Goal: Information Seeking & Learning: Learn about a topic

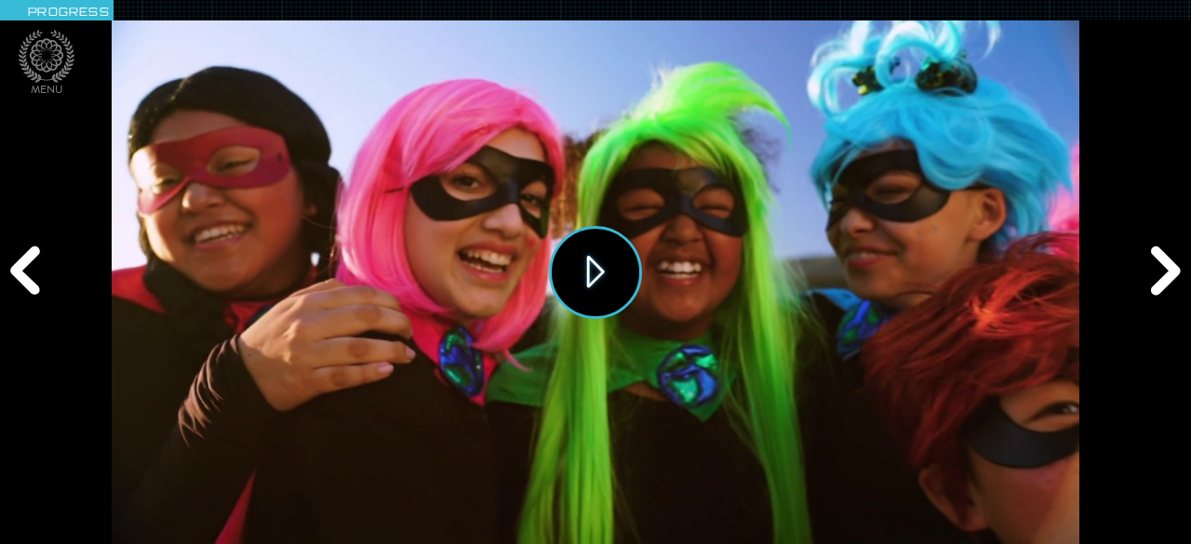
click at [598, 265] on button "Play" at bounding box center [595, 272] width 93 height 93
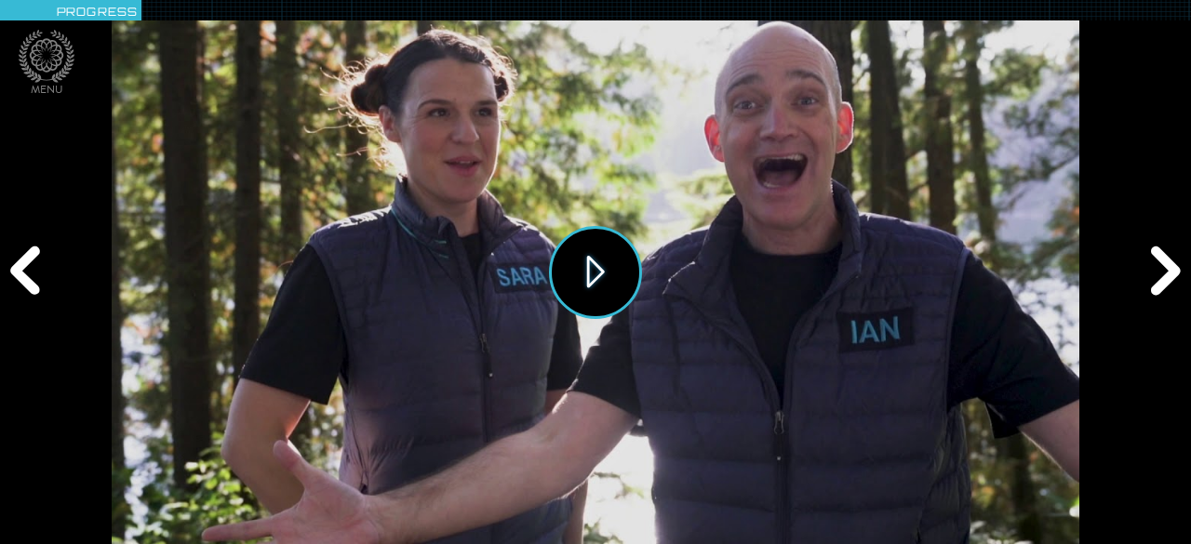
click at [574, 282] on button "Play" at bounding box center [595, 272] width 93 height 93
click at [1155, 272] on div "Next" at bounding box center [1163, 273] width 57 height 164
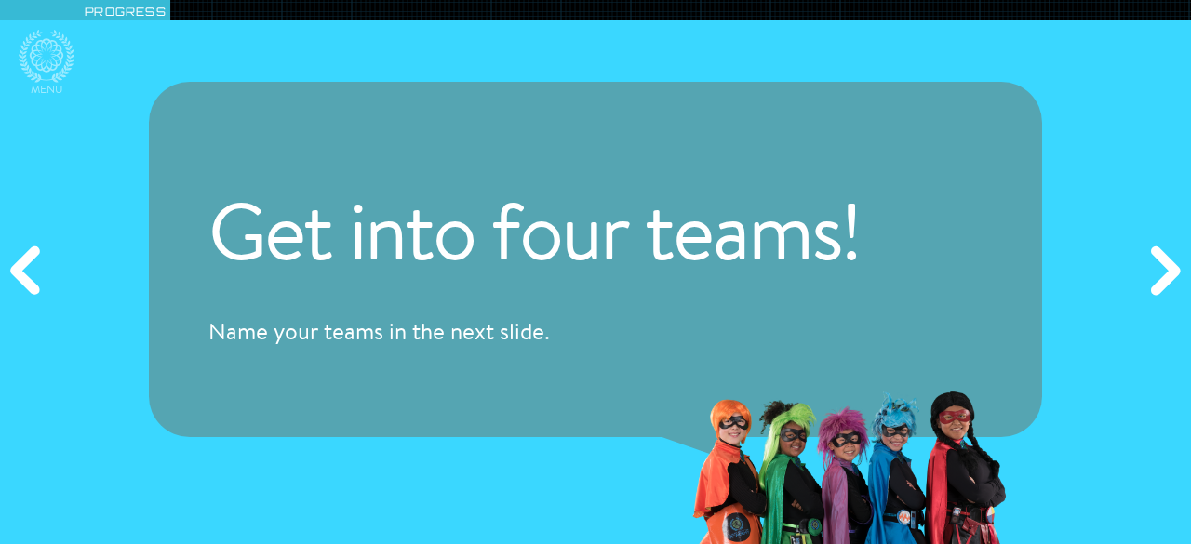
click at [1155, 271] on div "Next" at bounding box center [1163, 273] width 57 height 164
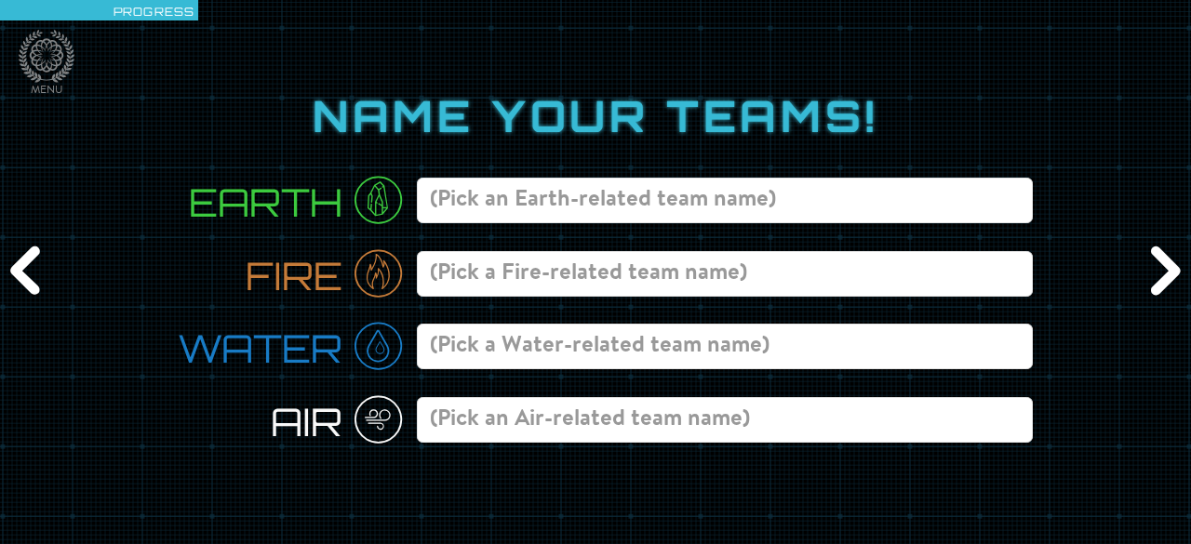
click at [1153, 271] on div "Next" at bounding box center [1163, 273] width 57 height 164
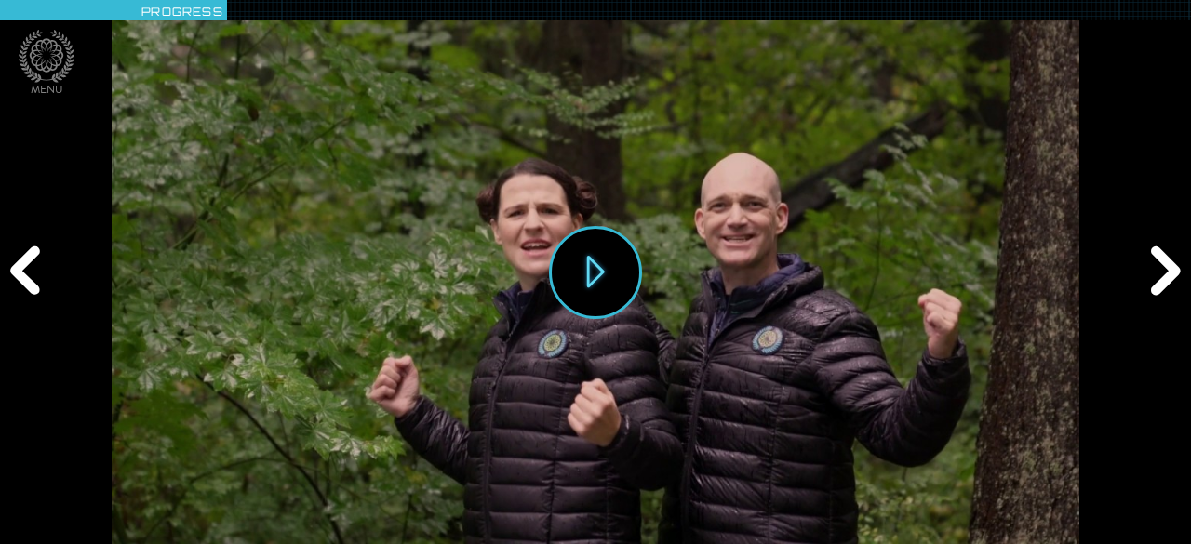
click at [33, 271] on div "Previous" at bounding box center [28, 273] width 57 height 164
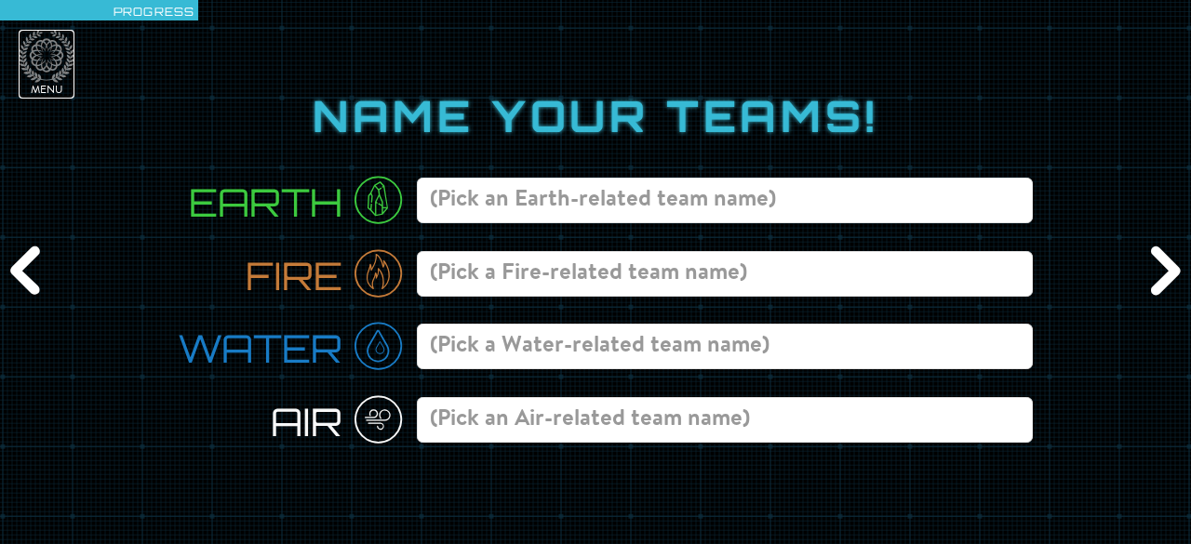
click at [41, 59] on icon at bounding box center [47, 56] width 56 height 53
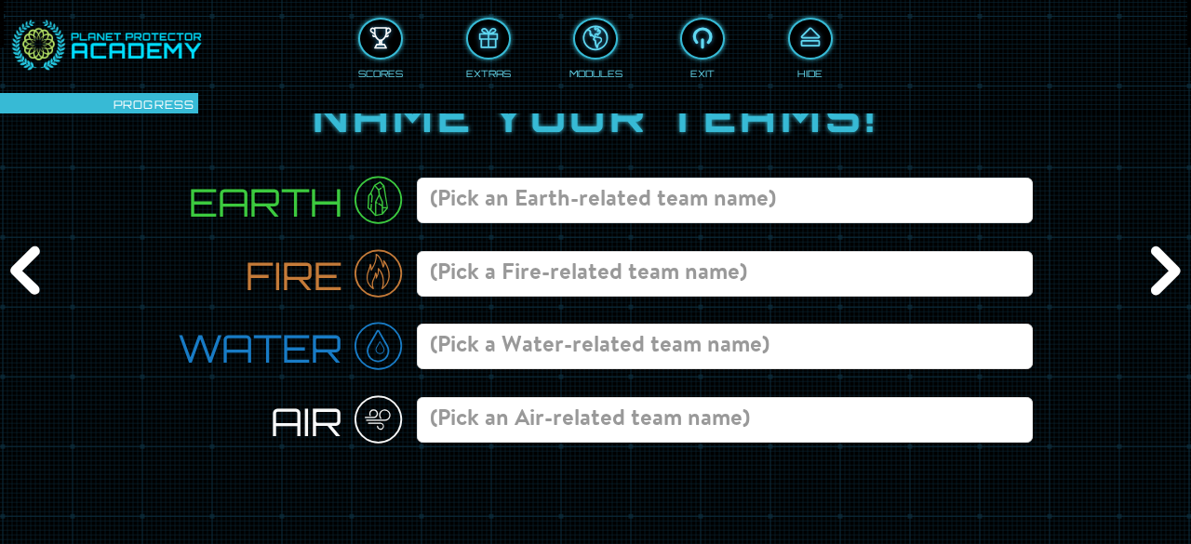
click at [388, 44] on div at bounding box center [380, 38] width 41 height 31
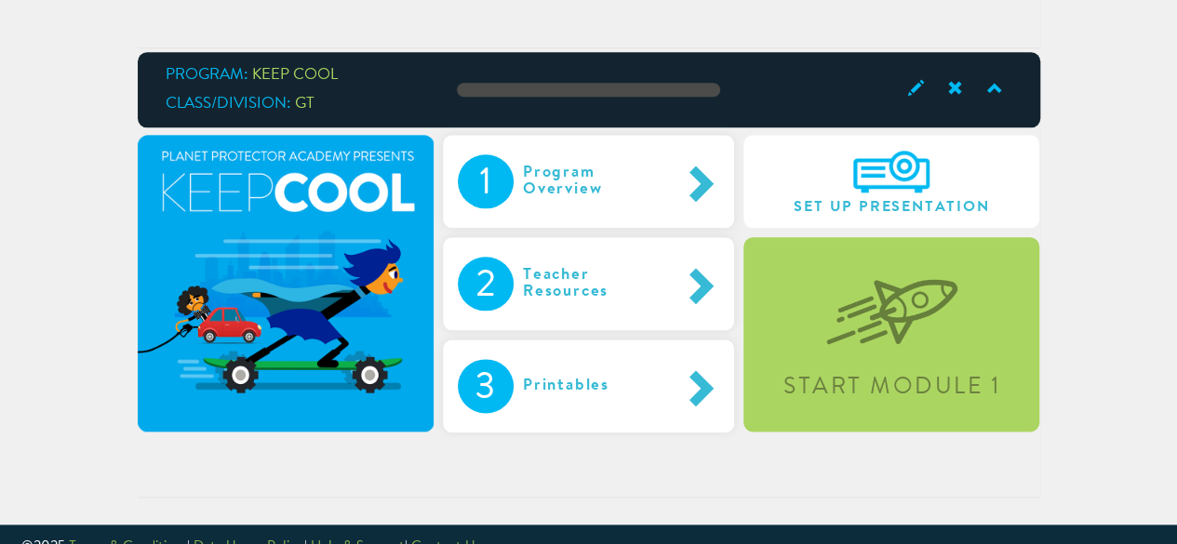
scroll to position [1011, 0]
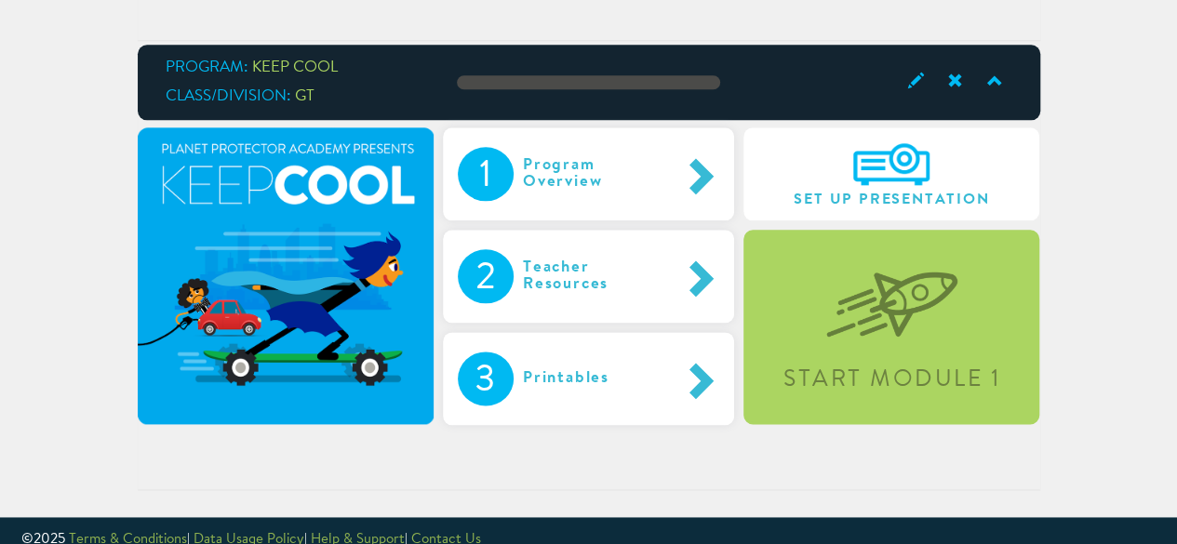
click at [957, 319] on img at bounding box center [892, 290] width 131 height 96
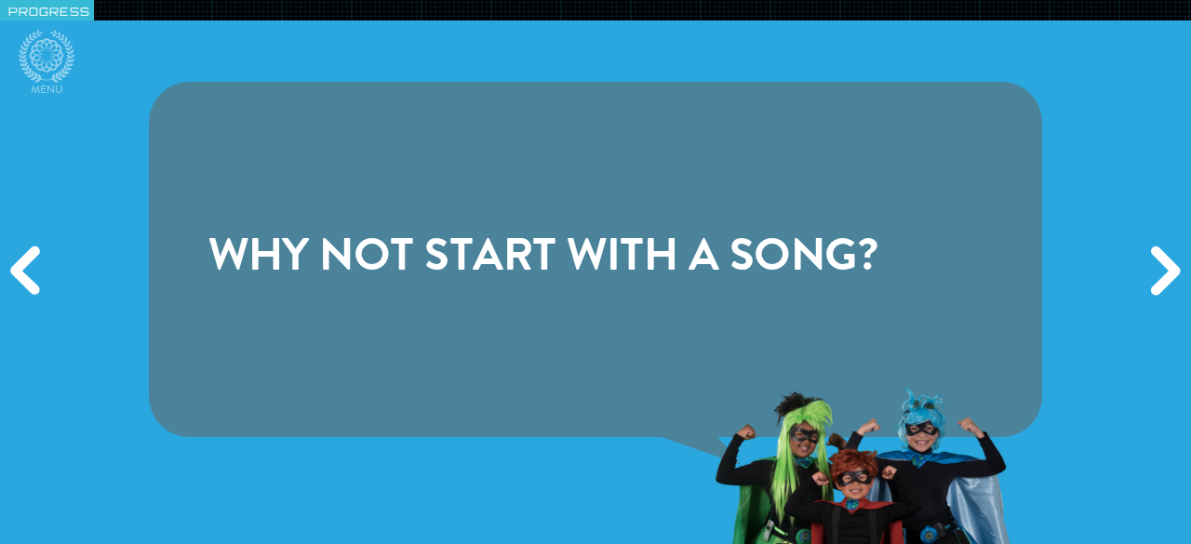
click at [1171, 267] on div "Next" at bounding box center [1163, 273] width 57 height 164
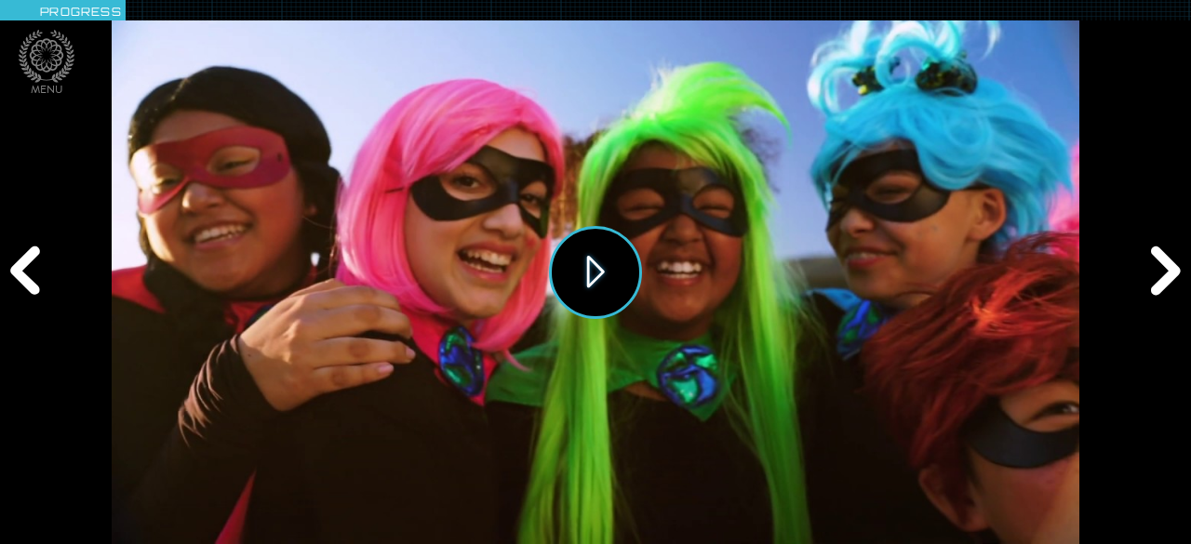
click at [593, 260] on button "Play" at bounding box center [595, 272] width 93 height 93
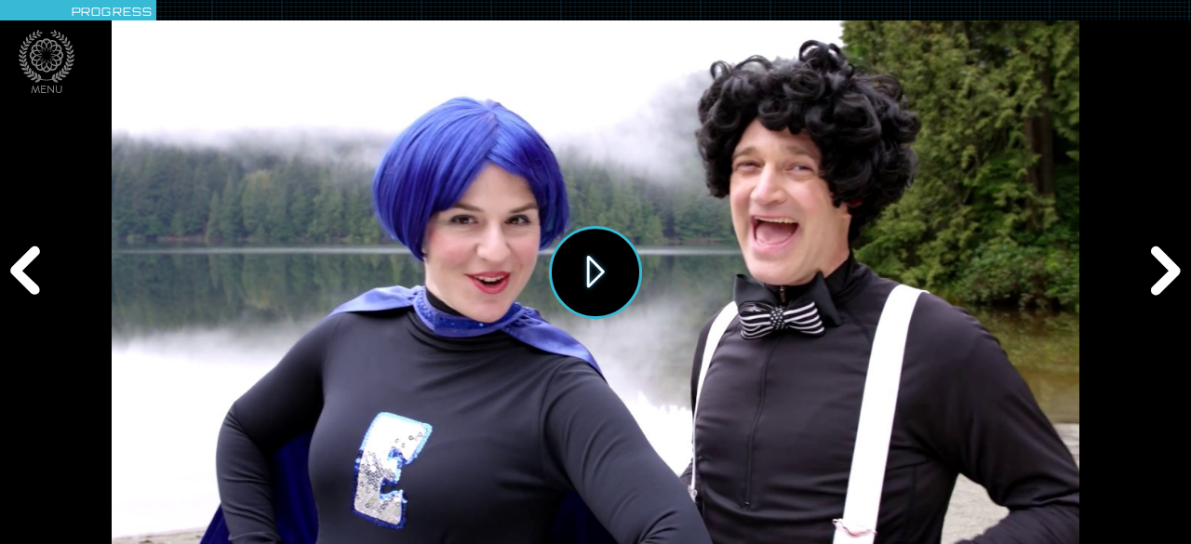
click at [583, 277] on button "Play" at bounding box center [595, 272] width 93 height 93
click at [1169, 281] on div "Next" at bounding box center [1163, 273] width 57 height 164
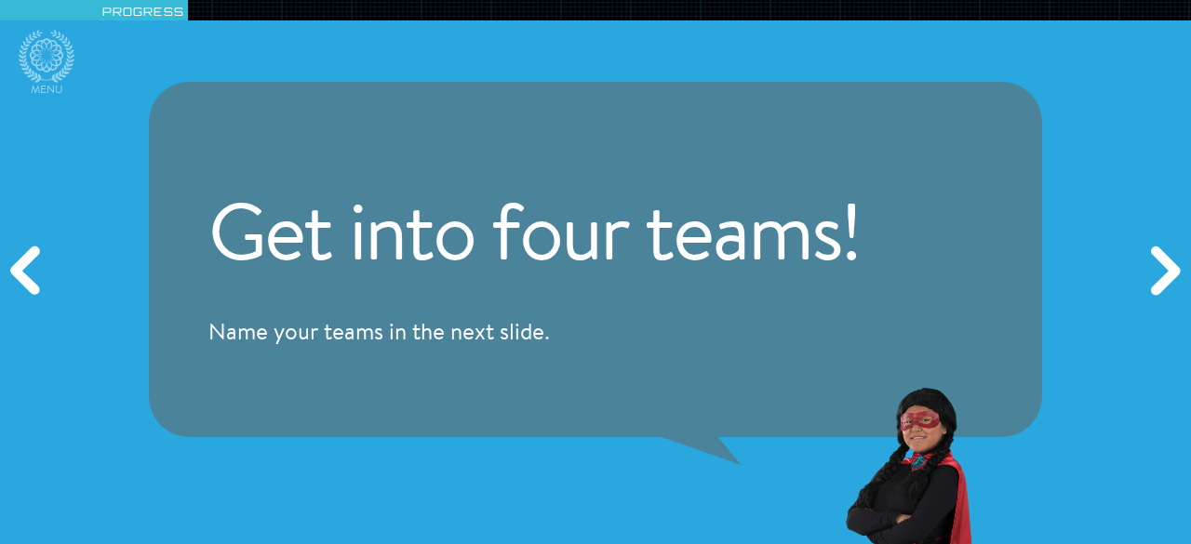
click at [1169, 281] on div "Next" at bounding box center [1163, 273] width 57 height 164
